Goal: Check status: Check status

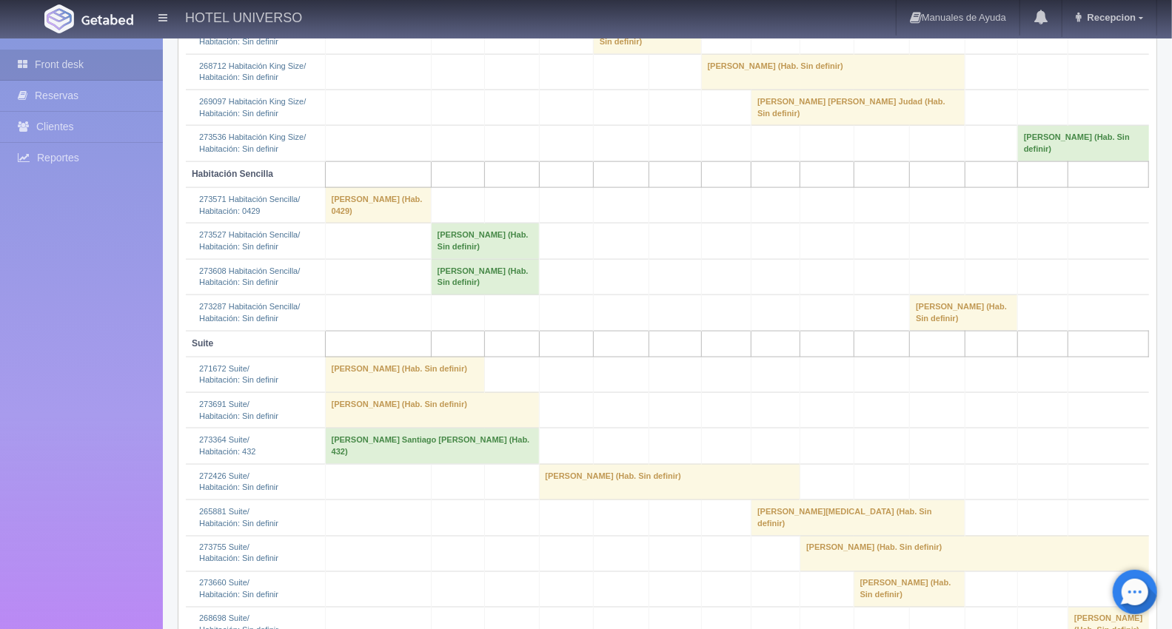
scroll to position [1233, 0]
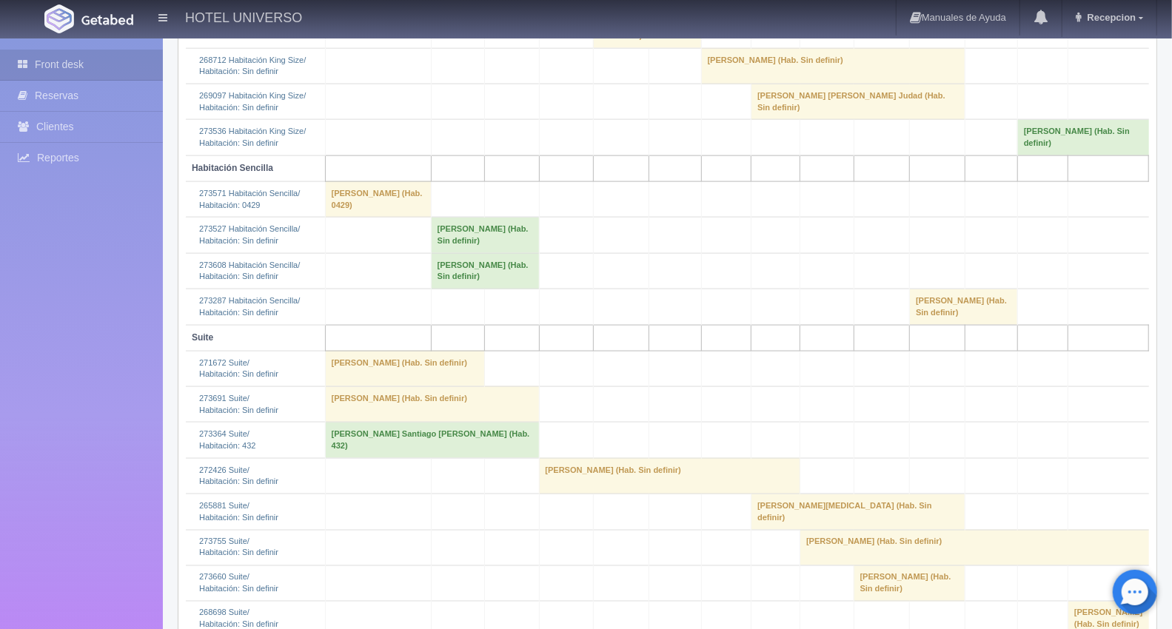
click at [431, 253] on td "[PERSON_NAME] (Hab. Sin definir)" at bounding box center [485, 236] width 108 height 36
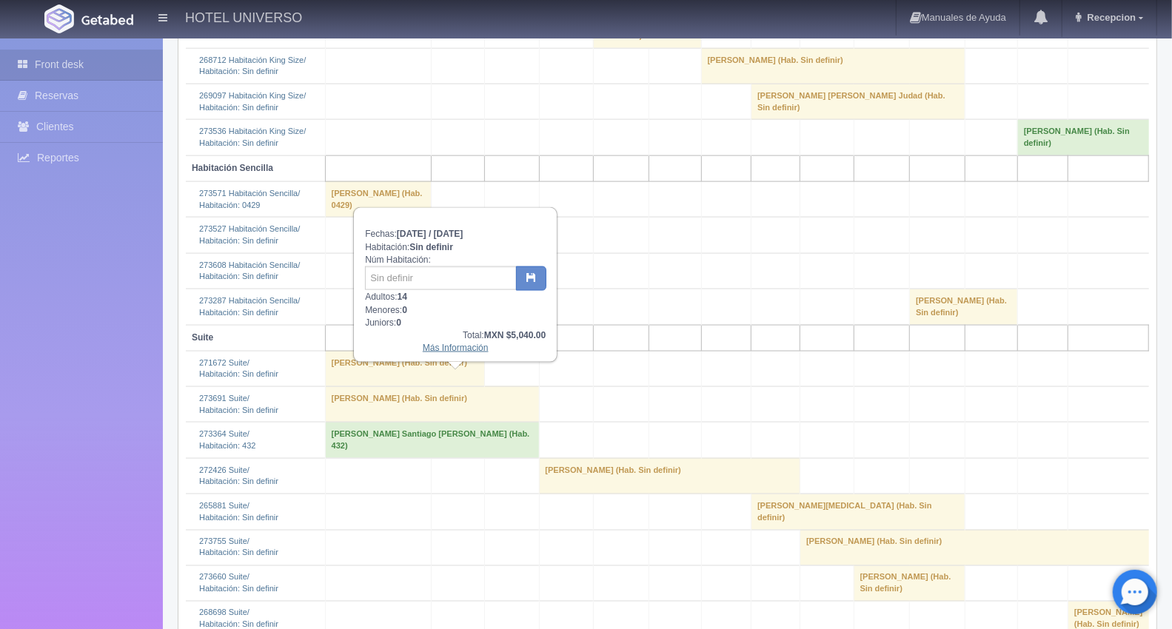
click at [445, 349] on link "Más Información" at bounding box center [456, 348] width 66 height 10
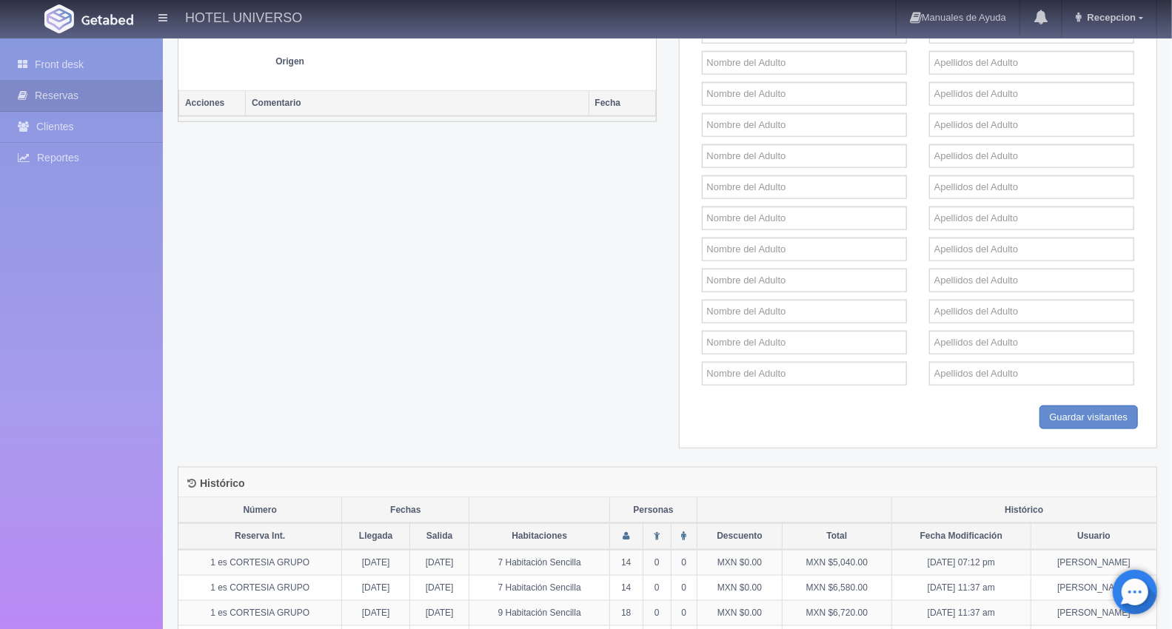
scroll to position [722, 0]
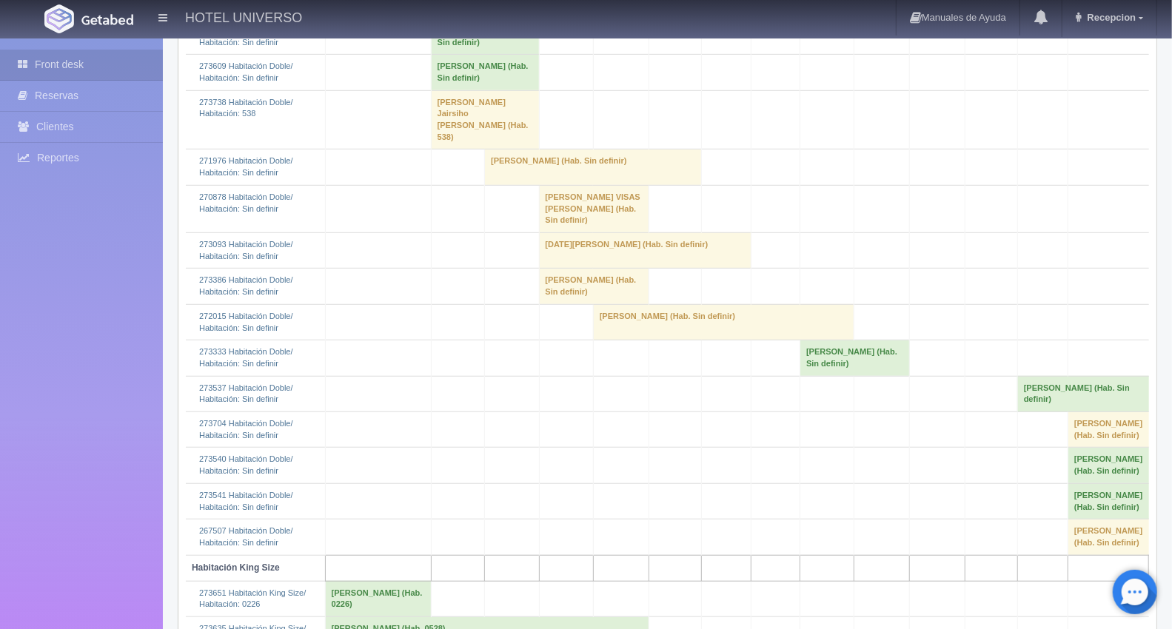
scroll to position [246, 0]
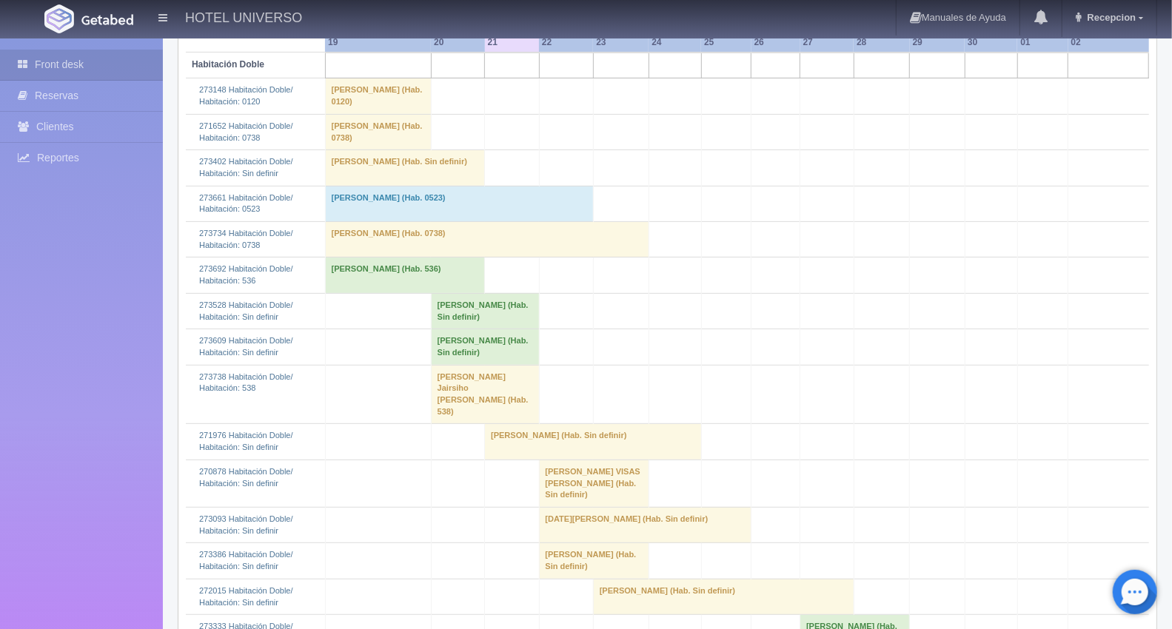
click at [431, 329] on td "[PERSON_NAME] (Hab. Sin definir)" at bounding box center [485, 311] width 108 height 36
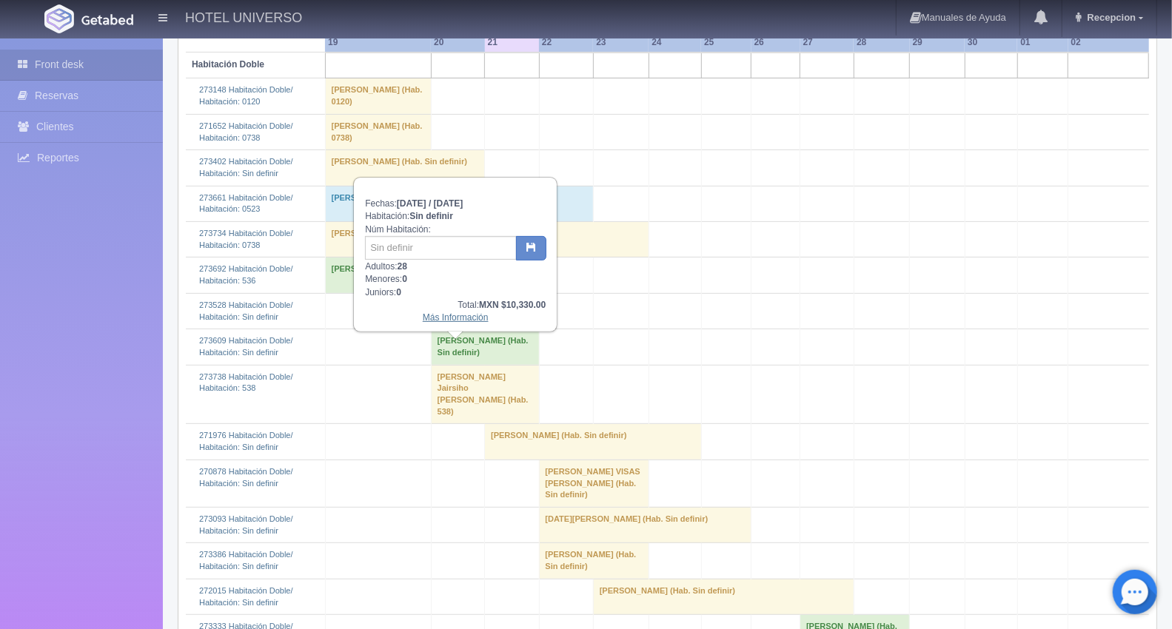
click at [447, 320] on link "Más Información" at bounding box center [456, 317] width 66 height 10
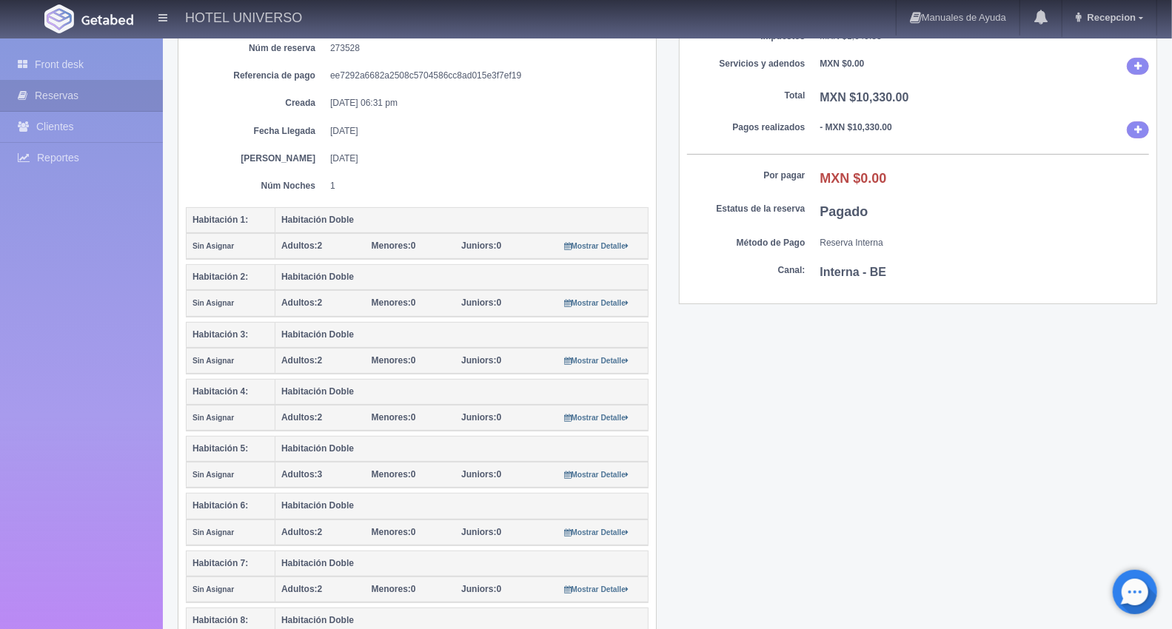
scroll to position [26, 0]
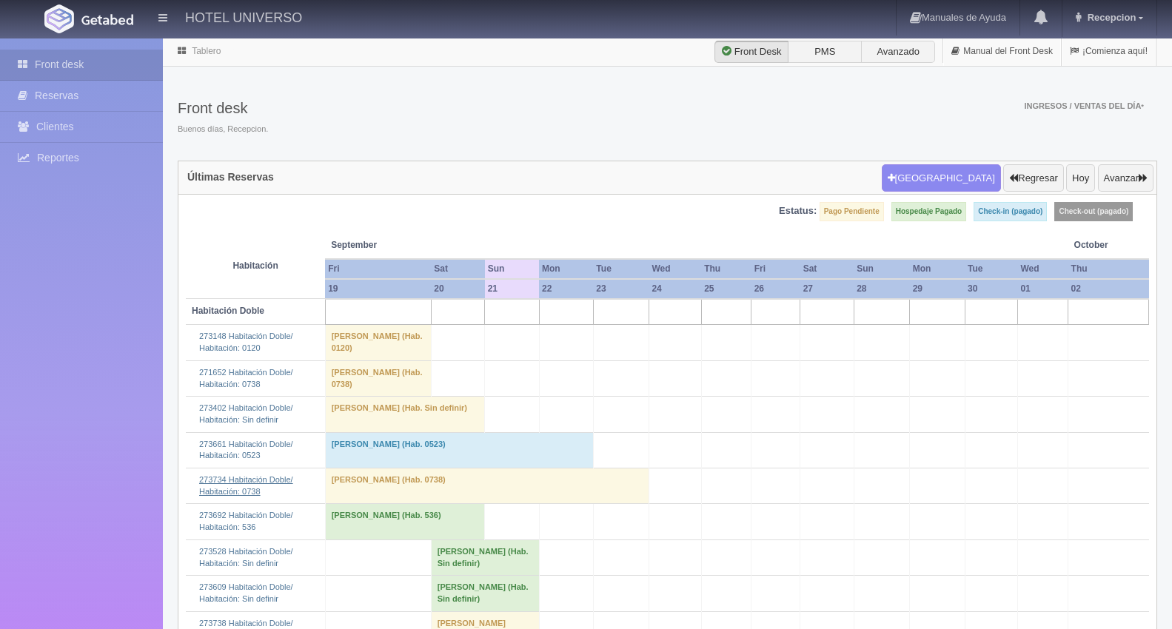
scroll to position [246, 0]
